Goal: Task Accomplishment & Management: Use online tool/utility

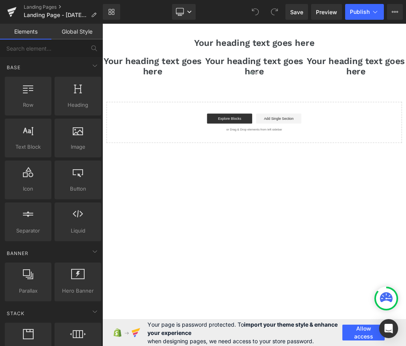
click at [384, 302] on icon at bounding box center [386, 298] width 13 height 13
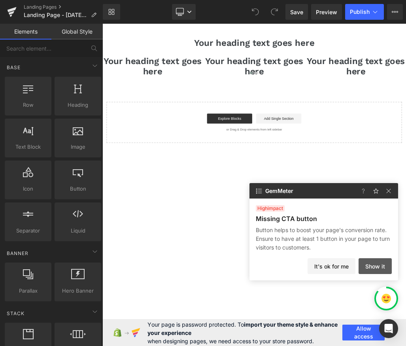
click at [385, 269] on button "Show it" at bounding box center [374, 266] width 33 height 16
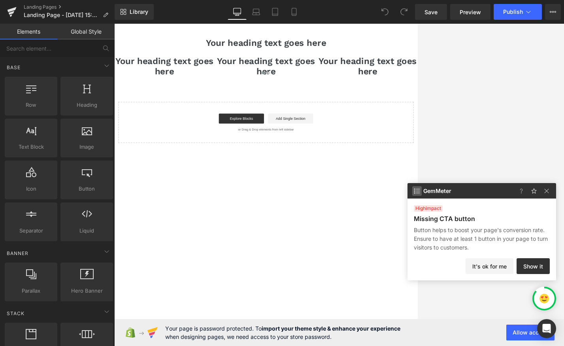
click at [405, 191] on img at bounding box center [416, 190] width 9 height 9
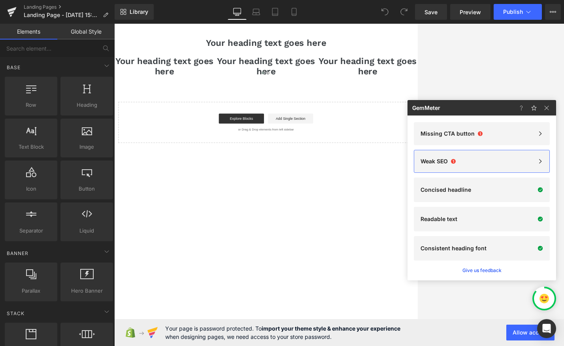
click at [405, 166] on div "Weak SEO 1" at bounding box center [481, 161] width 136 height 23
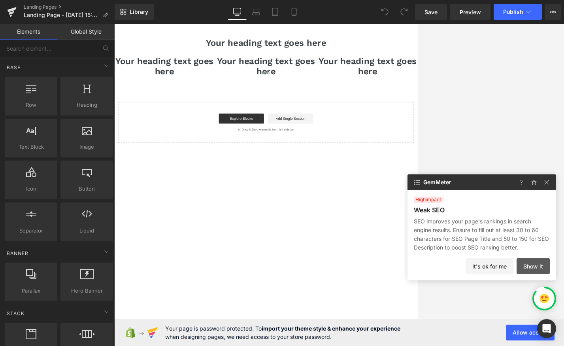
click at [405, 265] on button "Show it" at bounding box center [532, 266] width 33 height 16
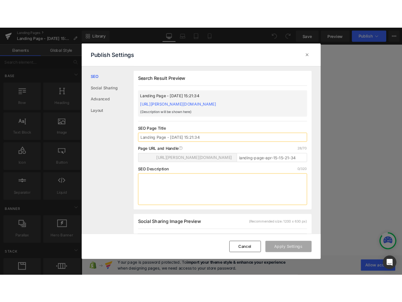
scroll to position [0, 0]
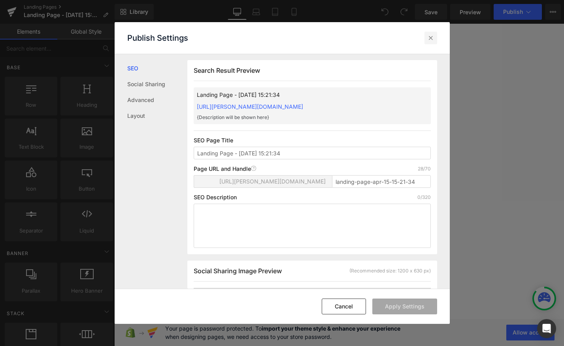
click at [405, 39] on icon at bounding box center [431, 38] width 8 height 8
